Goal: Information Seeking & Learning: Learn about a topic

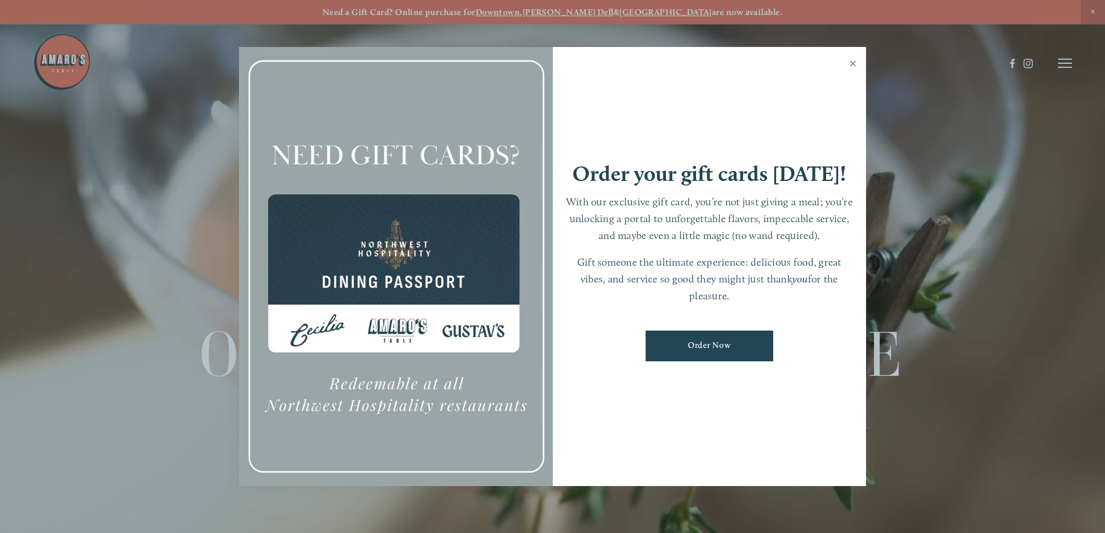
click at [856, 52] on link "Close" at bounding box center [853, 65] width 23 height 32
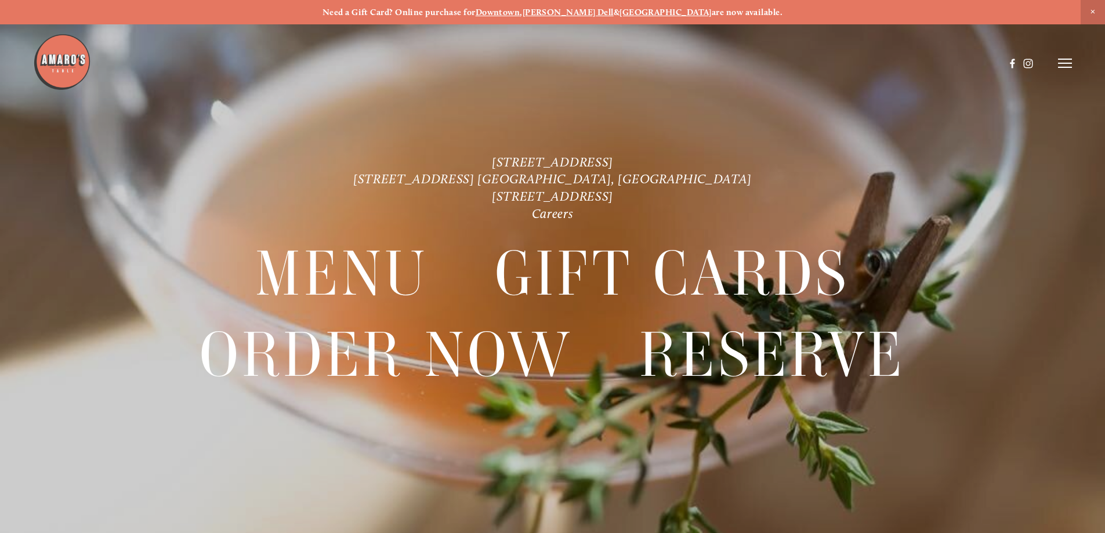
click at [856, 60] on div at bounding box center [519, 63] width 972 height 60
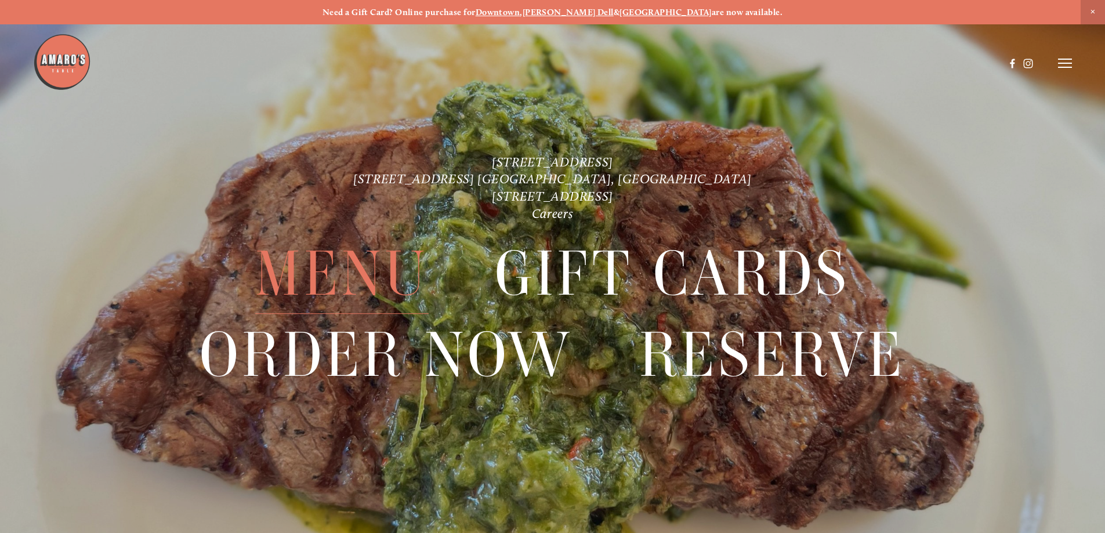
click at [331, 284] on span "Menu" at bounding box center [341, 274] width 173 height 80
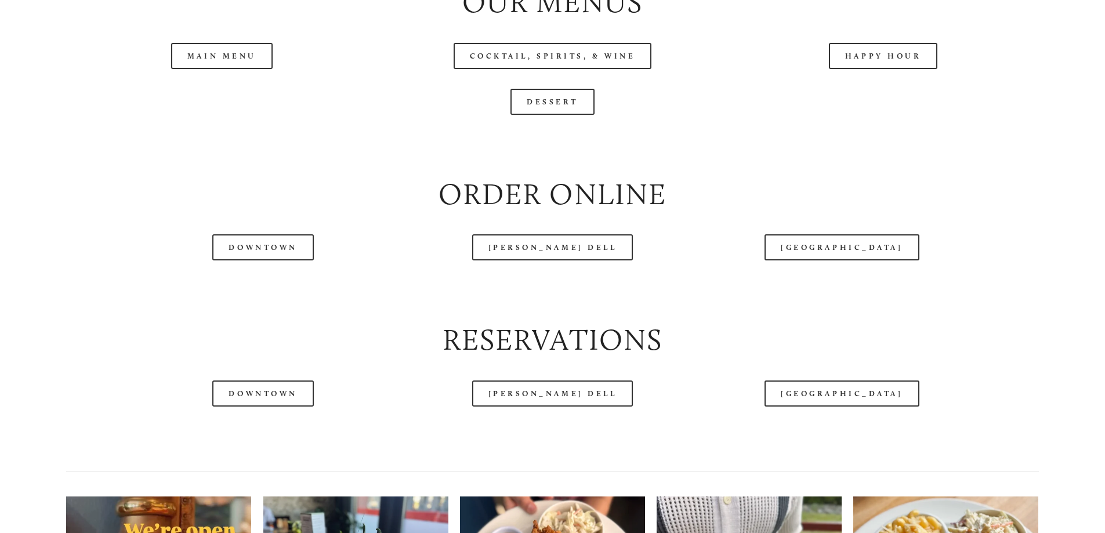
scroll to position [1450, 0]
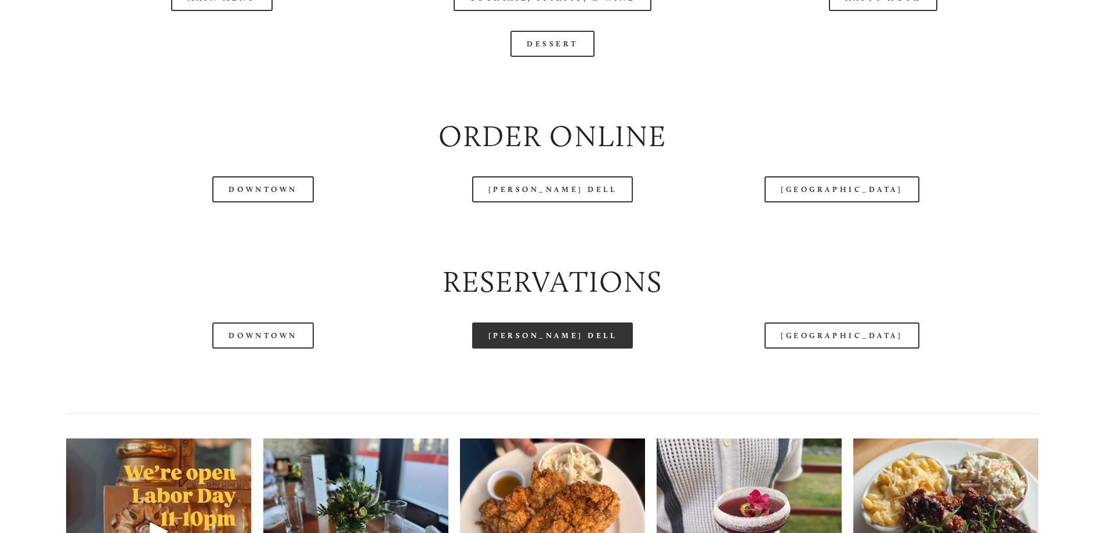
click at [516, 349] on link "[PERSON_NAME] Dell" at bounding box center [552, 336] width 161 height 26
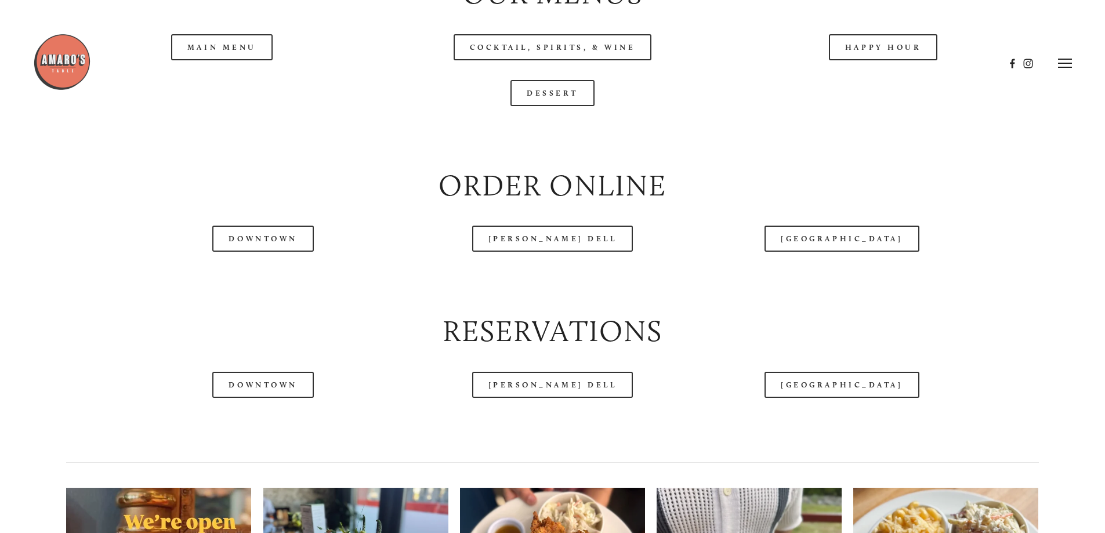
scroll to position [1334, 0]
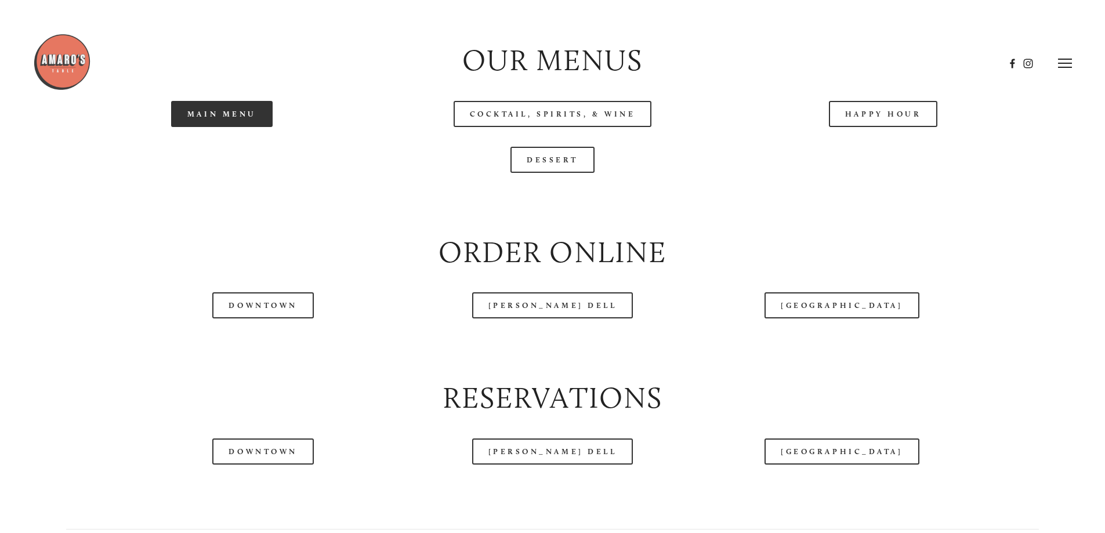
click at [261, 127] on link "Main Menu" at bounding box center [222, 114] width 102 height 26
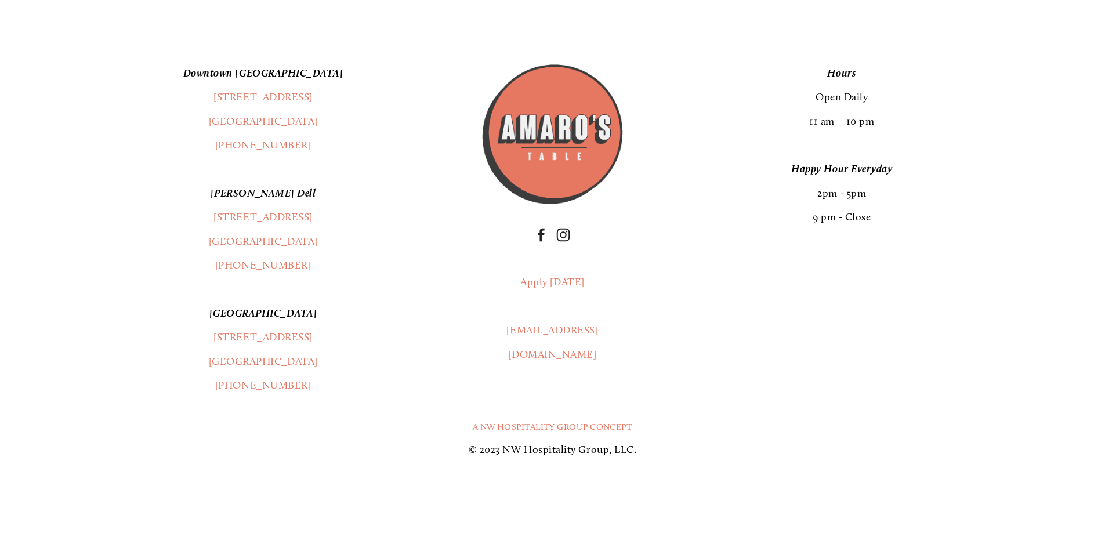
scroll to position [2320, 0]
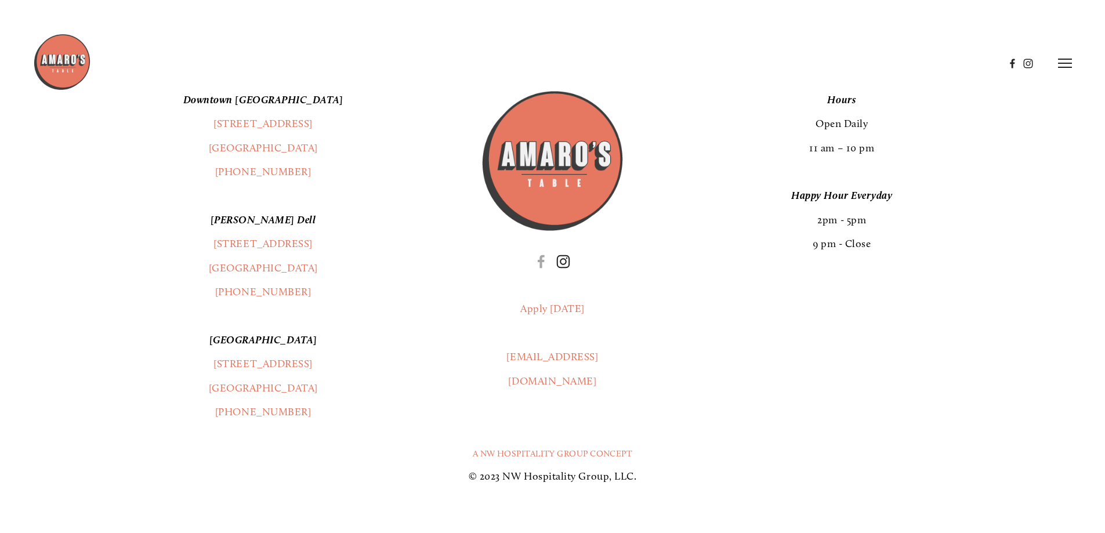
click at [559, 276] on use "Instagram" at bounding box center [563, 262] width 28 height 28
